Goal: Obtain resource: Obtain resource

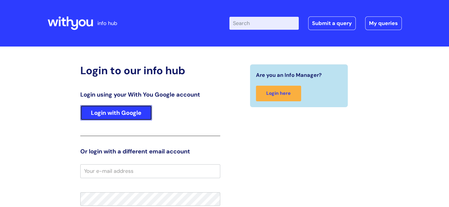
click at [109, 109] on link "Login with Google" at bounding box center [116, 112] width 72 height 15
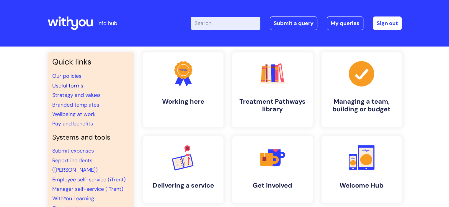
click at [68, 83] on link "Useful forms" at bounding box center [67, 85] width 31 height 7
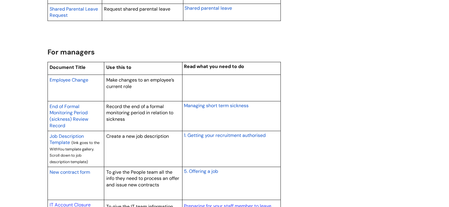
scroll to position [443, 0]
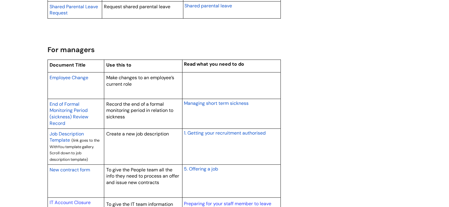
click at [78, 77] on span "Employee Change" at bounding box center [69, 78] width 39 height 6
